Goal: Contribute content: Add original content to the website for others to see

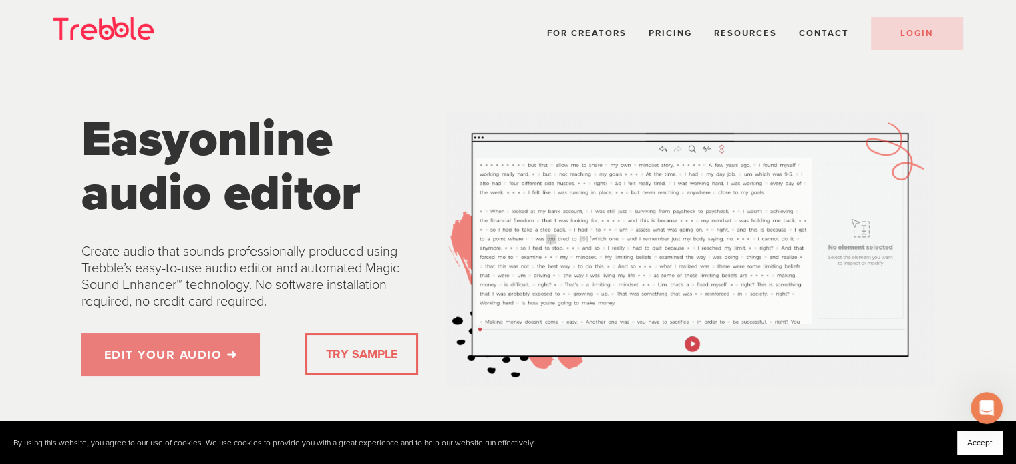
click at [142, 355] on link "EDIT YOUR AUDIO ➜" at bounding box center [171, 354] width 179 height 43
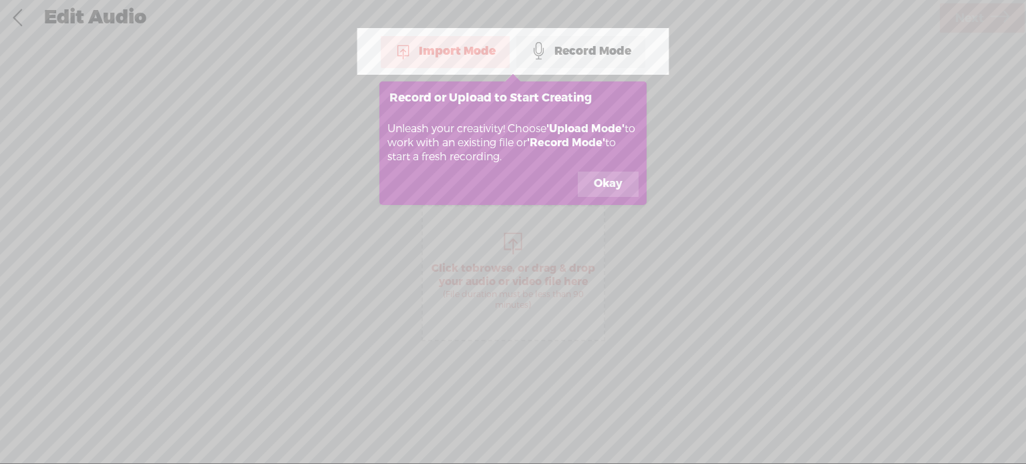
click at [613, 186] on button "Okay" at bounding box center [608, 184] width 61 height 25
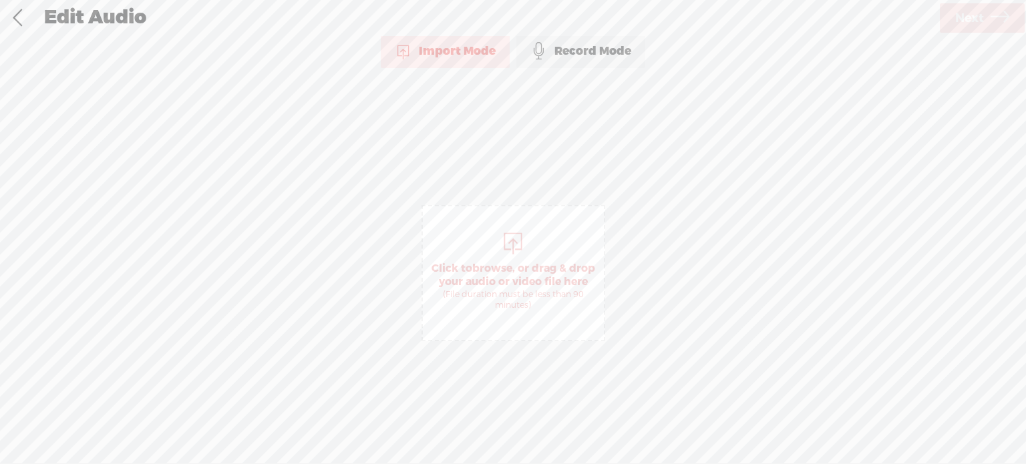
click at [593, 53] on div "Record Mode" at bounding box center [581, 51] width 129 height 33
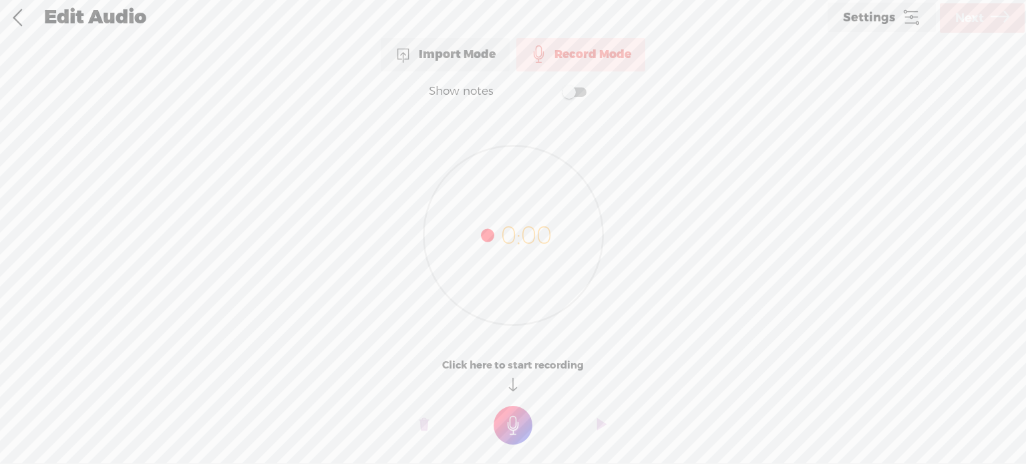
click at [581, 89] on span at bounding box center [575, 92] width 24 height 9
click at [513, 426] on t at bounding box center [513, 425] width 39 height 39
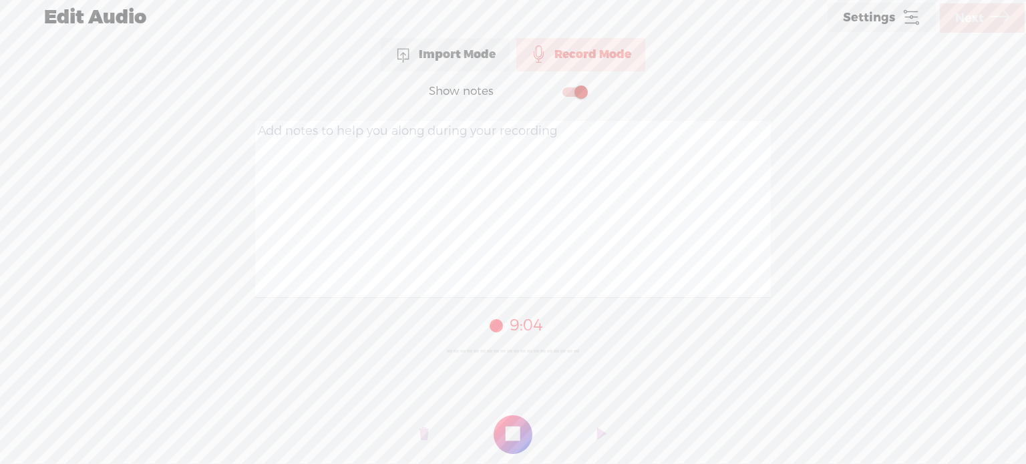
click at [519, 443] on t at bounding box center [513, 435] width 39 height 39
click at [974, 22] on span "Next" at bounding box center [969, 18] width 29 height 34
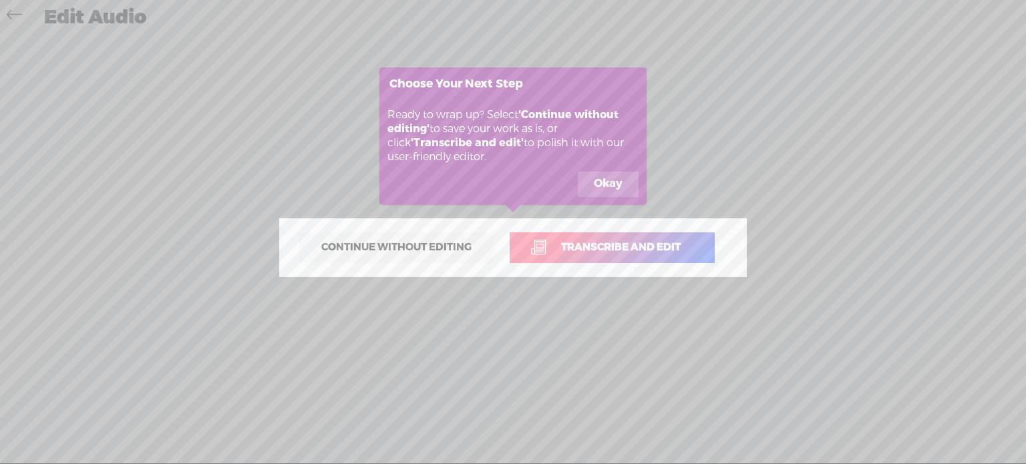
click at [607, 186] on button "Okay" at bounding box center [608, 184] width 61 height 25
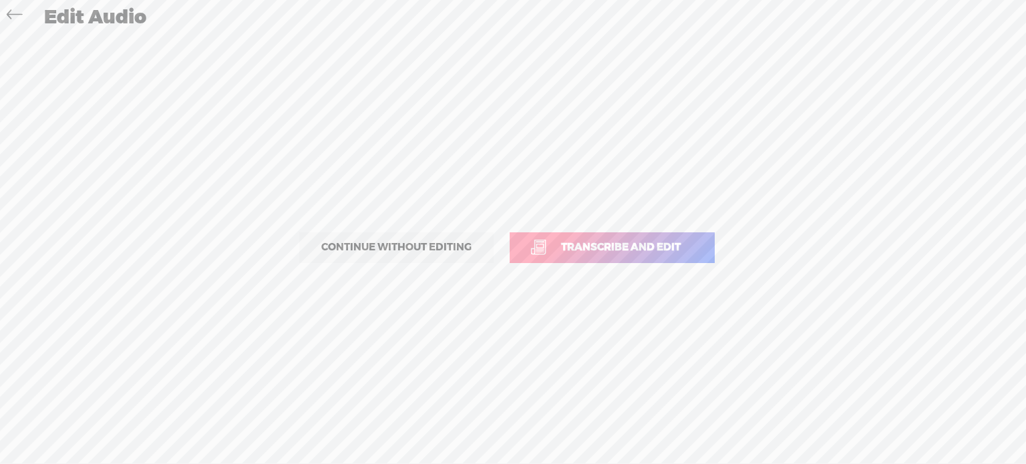
click at [633, 248] on span "Transcribe and edit" at bounding box center [621, 247] width 148 height 15
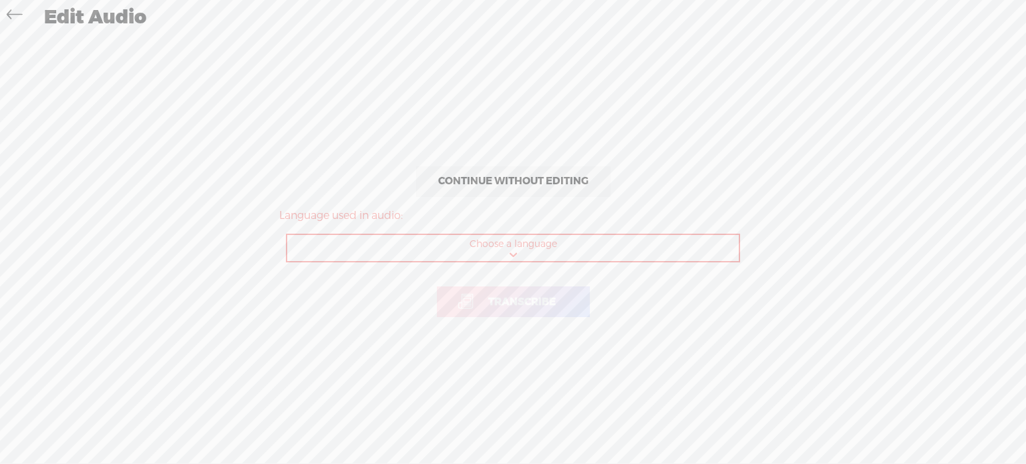
click at [546, 251] on select "Choose a language Afrikaans Albanian Amharic Arabic, Gulf Arabic, Modern Standa…" at bounding box center [513, 248] width 453 height 27
select select "de-DE"
click at [287, 235] on select "Choose a language Afrikaans Albanian Amharic Arabic, Gulf Arabic, Modern Standa…" at bounding box center [513, 248] width 453 height 27
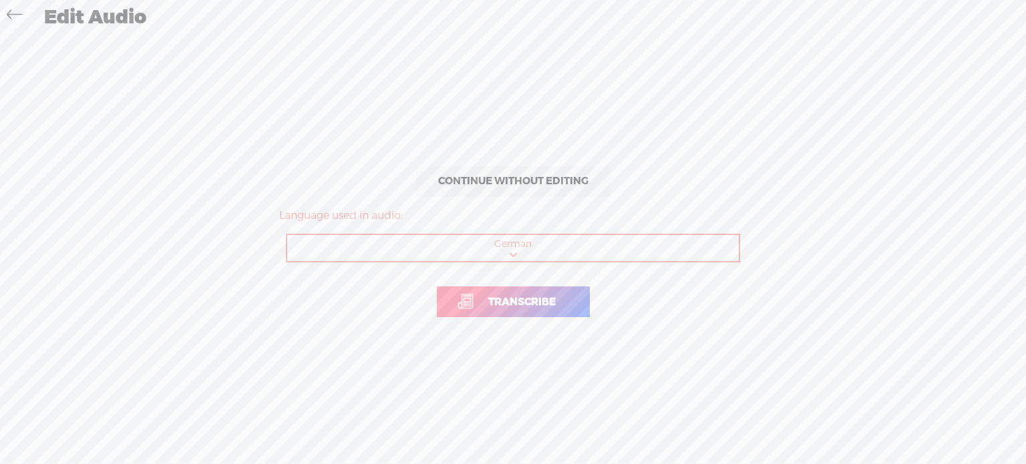
click at [526, 303] on span "Transcribe" at bounding box center [522, 302] width 96 height 15
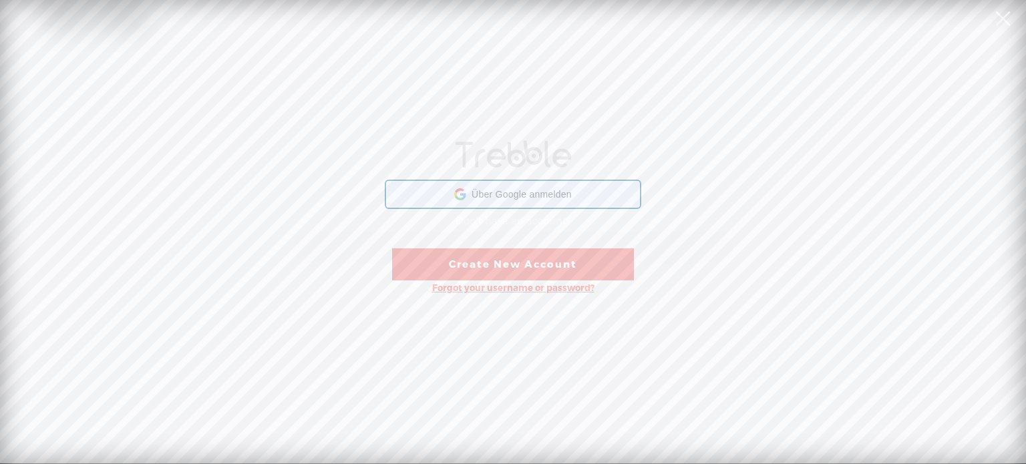
click at [517, 192] on span "Über Google anmelden" at bounding box center [522, 194] width 100 height 12
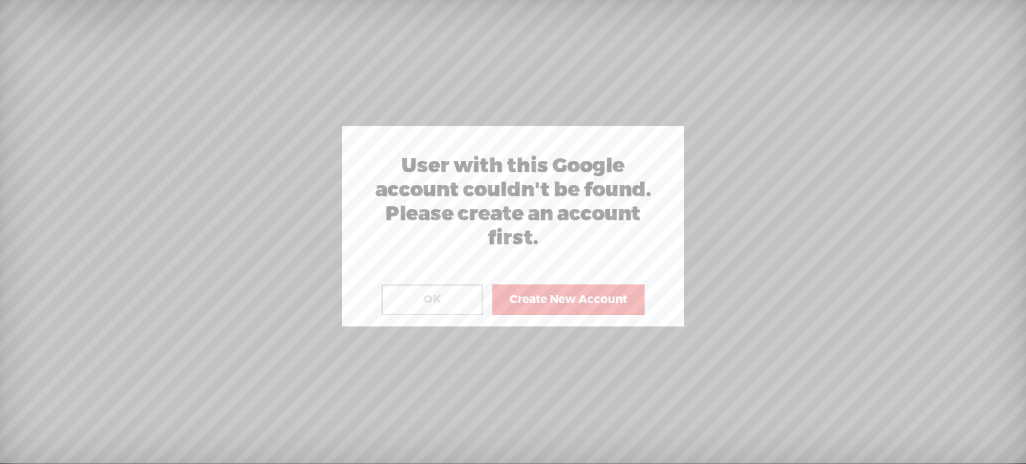
click at [583, 297] on button "Create New Account" at bounding box center [568, 300] width 152 height 31
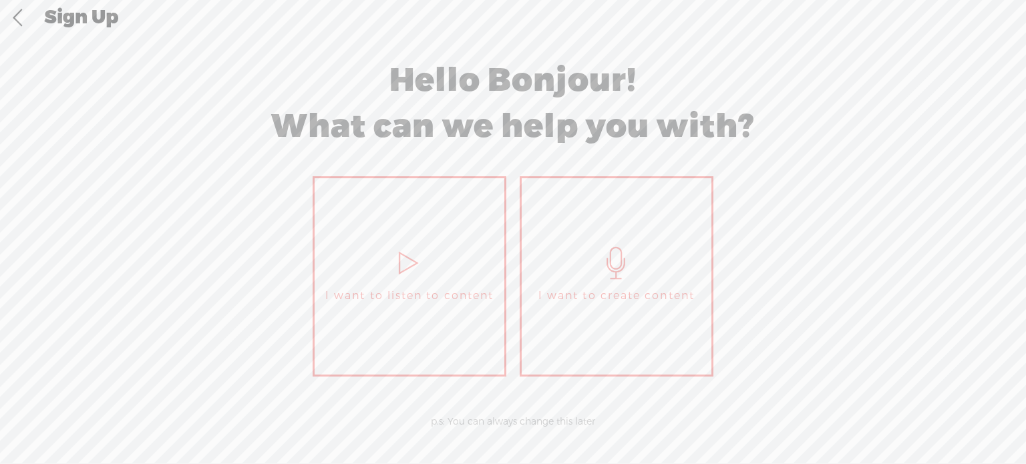
click at [583, 297] on span "I want to create content" at bounding box center [617, 296] width 156 height 20
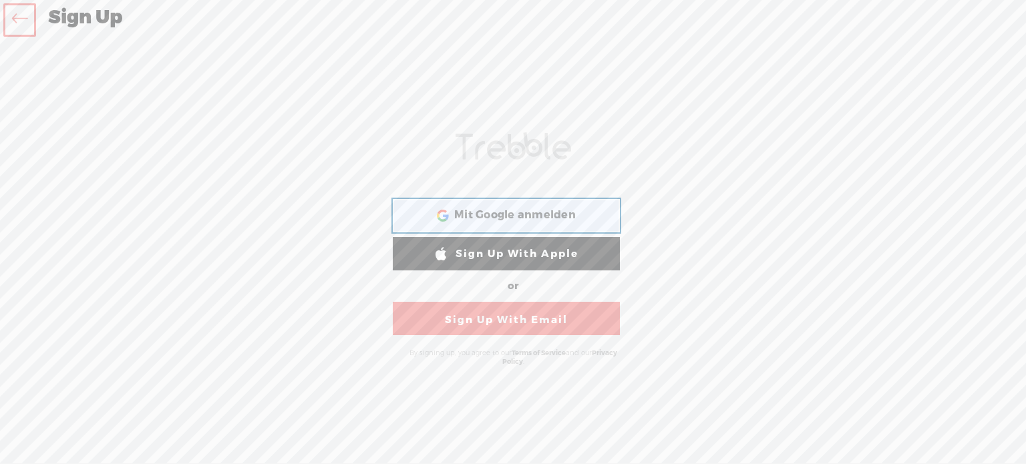
click at [553, 227] on div "Mit Google anmelden Mit Google anmelden. (Wird in neuem Tab geöffnet)" at bounding box center [506, 215] width 208 height 31
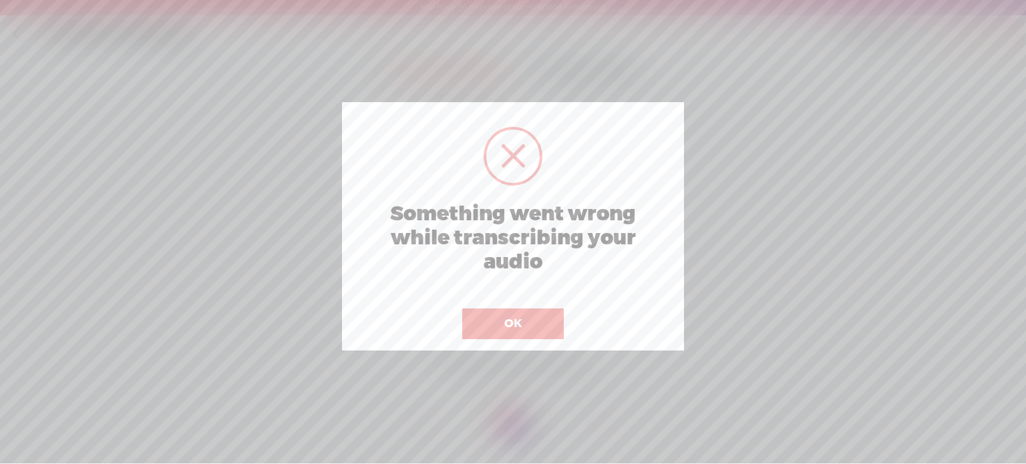
click at [510, 321] on button "OK" at bounding box center [513, 324] width 102 height 31
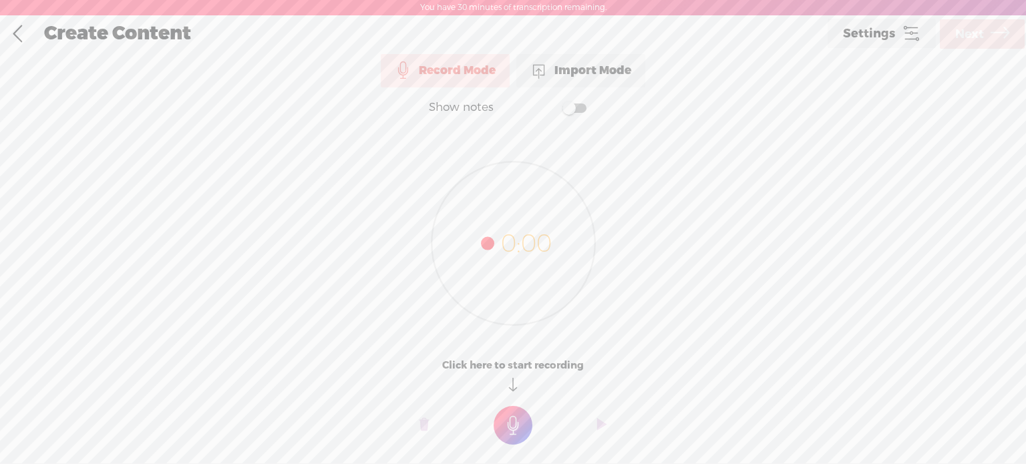
click at [587, 108] on label at bounding box center [561, 107] width 72 height 27
click at [510, 426] on t at bounding box center [513, 425] width 39 height 39
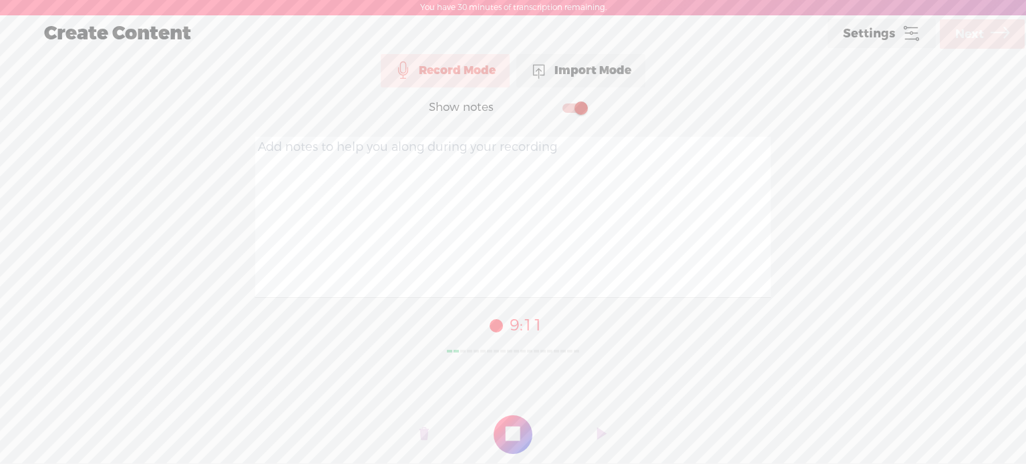
click at [514, 440] on t at bounding box center [513, 435] width 39 height 39
click at [976, 31] on span "Next" at bounding box center [969, 34] width 29 height 34
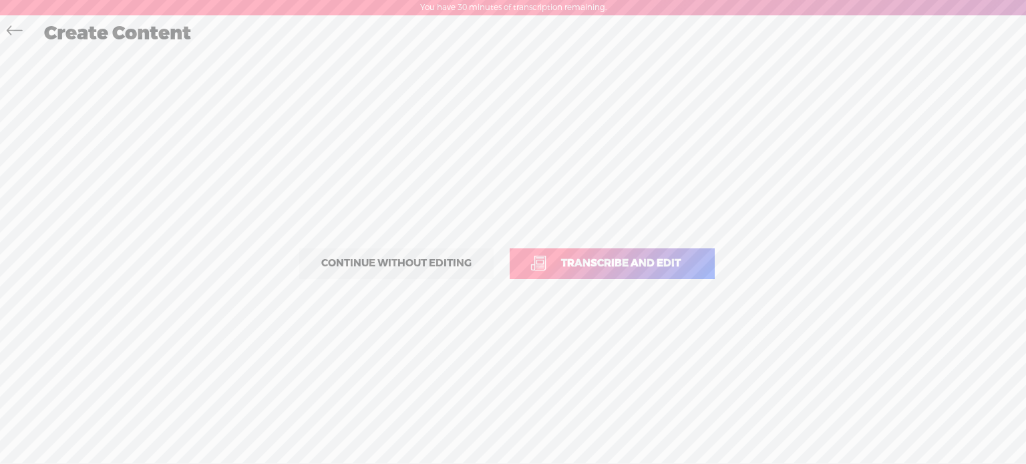
click at [636, 262] on span "Transcribe and edit" at bounding box center [621, 263] width 148 height 15
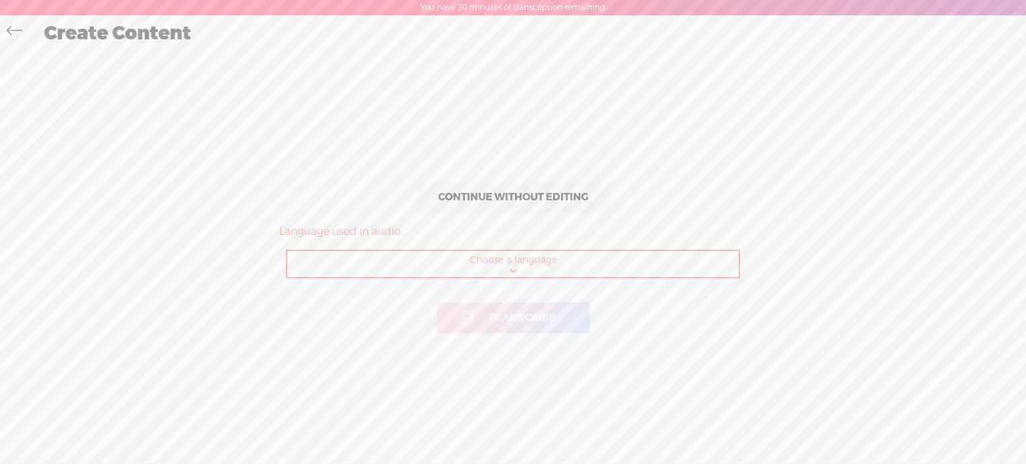
click at [561, 278] on div "Choose a language Choose a language Afrikaans Albanian Amharic Arabic, Gulf Ara…" at bounding box center [513, 264] width 454 height 29
click at [561, 274] on select "Choose a language Afrikaans Albanian Amharic Arabic, Gulf Arabic, Modern Standa…" at bounding box center [513, 264] width 453 height 27
select select "de-DE"
click at [287, 251] on select "Choose a language Afrikaans Albanian Amharic Arabic, Gulf Arabic, Modern Standa…" at bounding box center [513, 264] width 453 height 27
click at [539, 315] on span "Transcribe" at bounding box center [522, 318] width 96 height 15
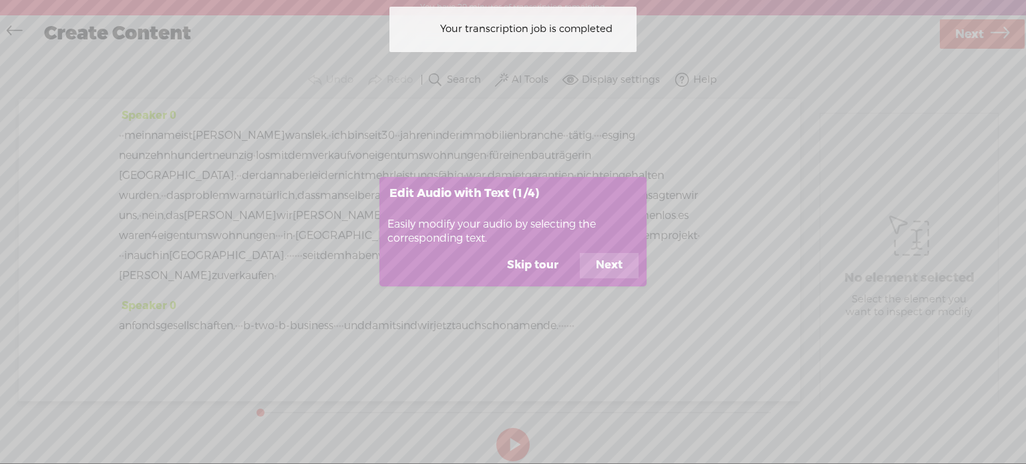
click at [605, 261] on button "Next" at bounding box center [609, 265] width 59 height 25
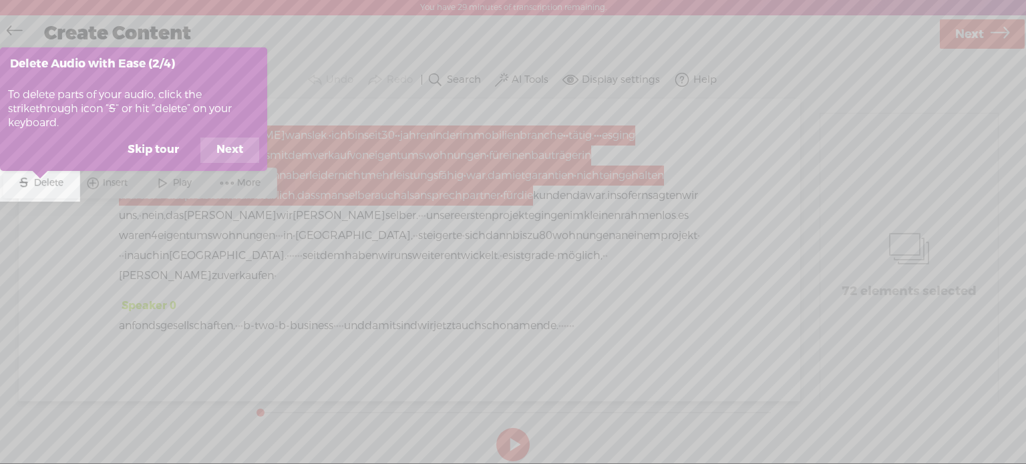
click at [228, 146] on button "Next" at bounding box center [229, 150] width 59 height 25
click at [229, 150] on button "Next" at bounding box center [229, 150] width 59 height 25
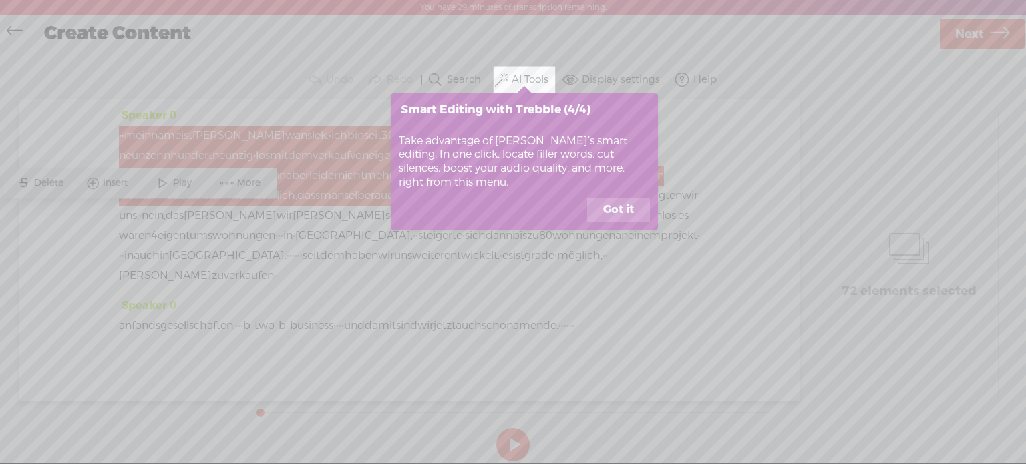
click at [617, 213] on button "Got it" at bounding box center [618, 210] width 63 height 25
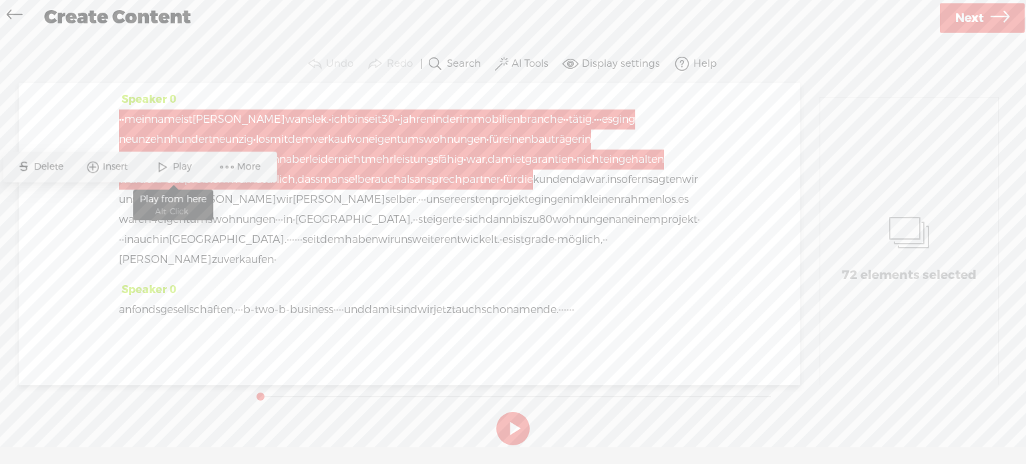
click at [174, 170] on span "Play" at bounding box center [183, 166] width 22 height 13
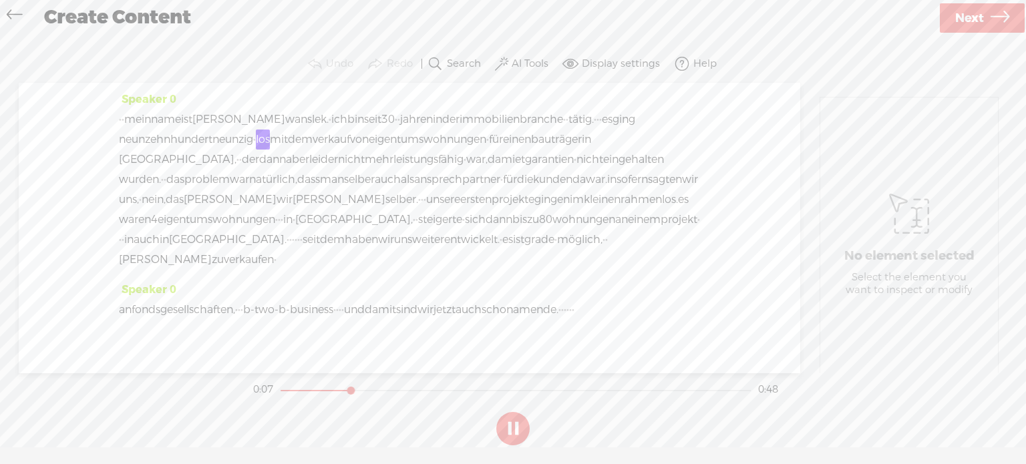
click at [997, 17] on icon at bounding box center [1000, 18] width 19 height 34
